Goal: Transaction & Acquisition: Purchase product/service

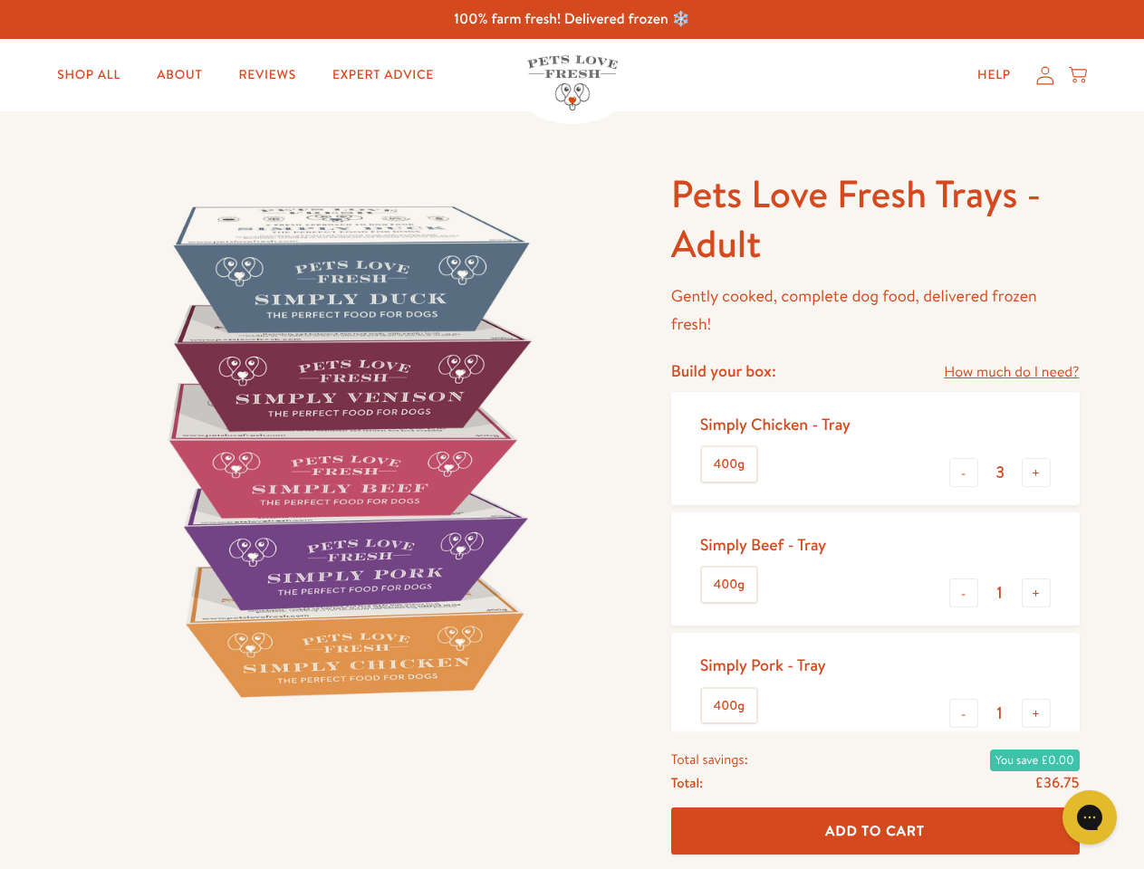
click at [571, 435] on img at bounding box center [346, 450] width 562 height 562
click at [1011, 372] on link "How much do I need?" at bounding box center [1011, 372] width 135 height 24
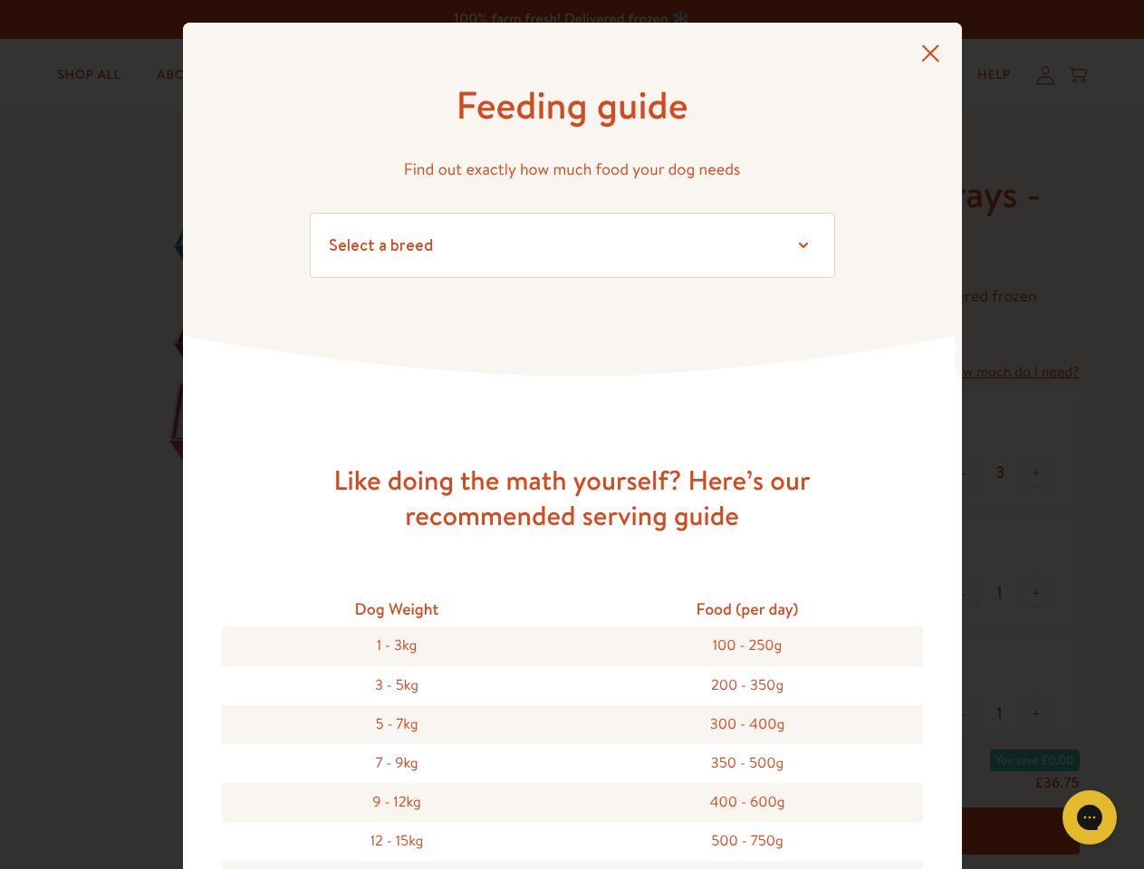
click at [964, 473] on div "Feeding guide Find out exactly how much food your dog needs Select a breed Affe…" at bounding box center [572, 434] width 1144 height 869
click at [1036, 473] on button "+" at bounding box center [1035, 472] width 29 height 29
type input "4"
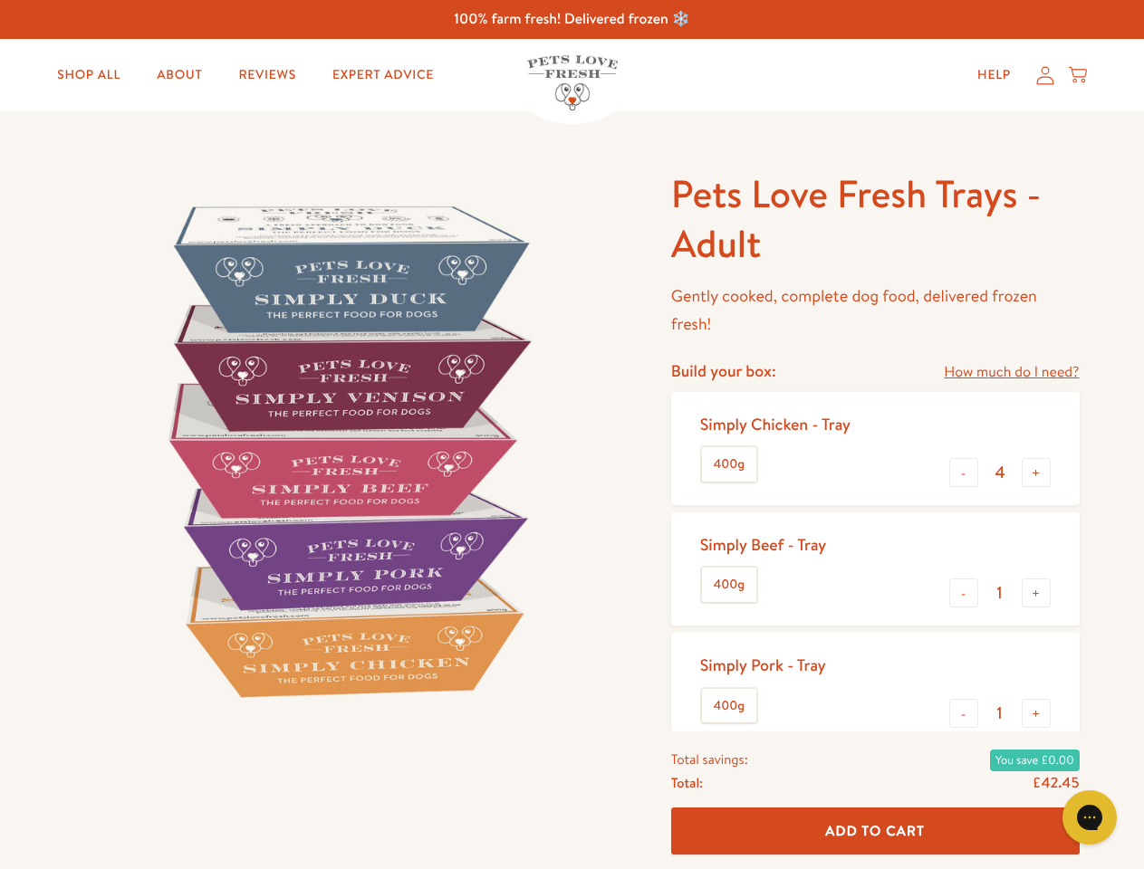
click at [964, 593] on button "-" at bounding box center [963, 593] width 29 height 29
click at [1036, 593] on button "+" at bounding box center [1035, 593] width 29 height 29
type input "1"
click at [964, 714] on button "-" at bounding box center [963, 713] width 29 height 29
click at [1036, 714] on button "+" at bounding box center [1035, 713] width 29 height 29
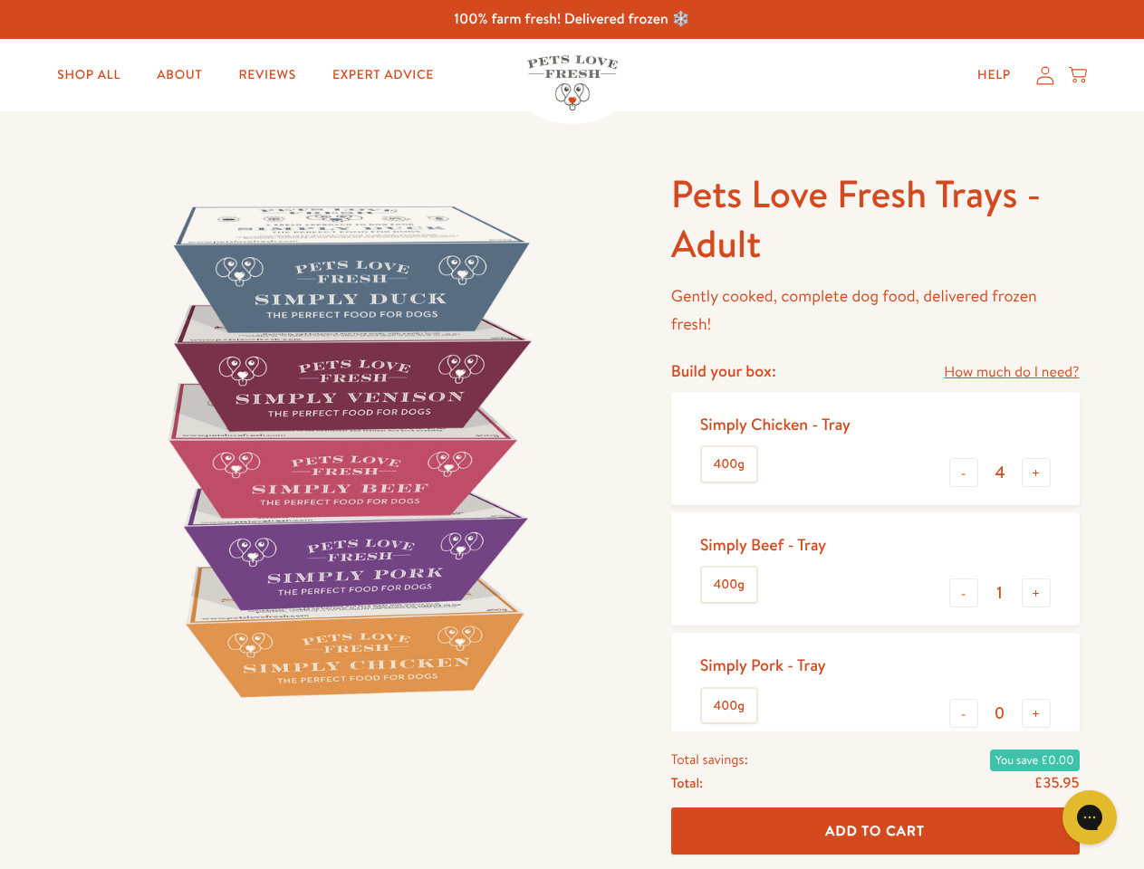
type input "1"
click at [875, 831] on span "Add To Cart" at bounding box center [875, 830] width 100 height 19
